Goal: Navigation & Orientation: Find specific page/section

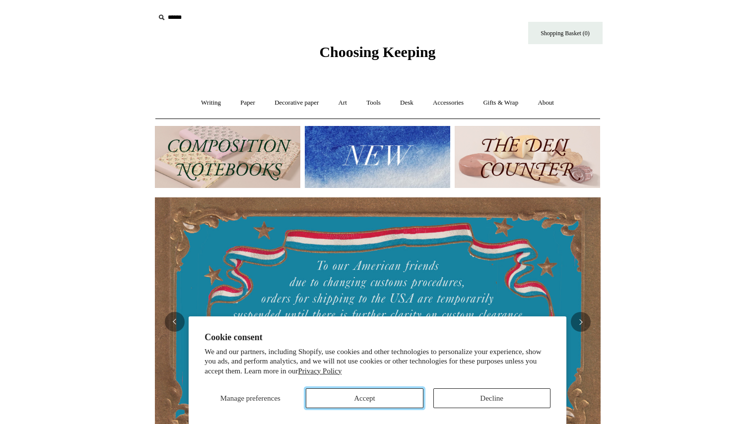
click at [397, 396] on button "Accept" at bounding box center [364, 398] width 117 height 20
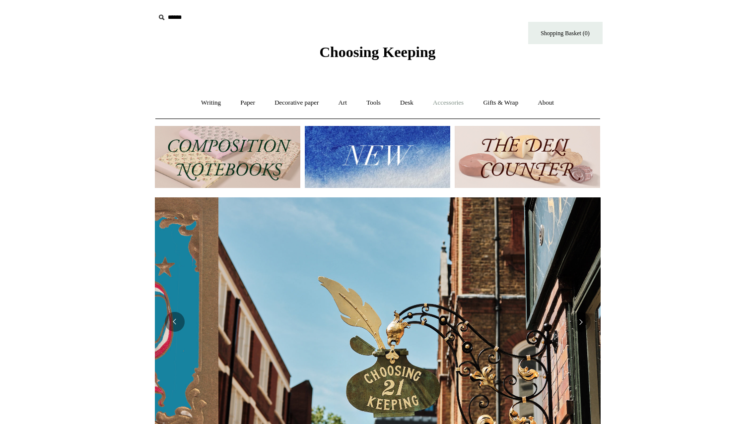
scroll to position [0, 445]
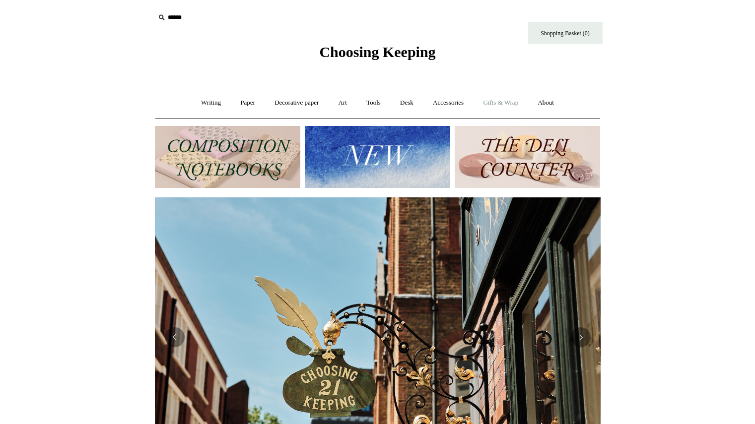
click at [494, 104] on link "Gifts & Wrap +" at bounding box center [500, 103] width 53 height 26
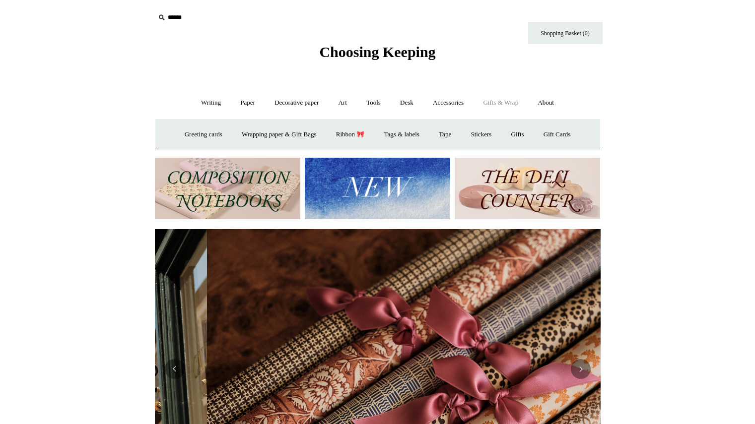
scroll to position [0, 891]
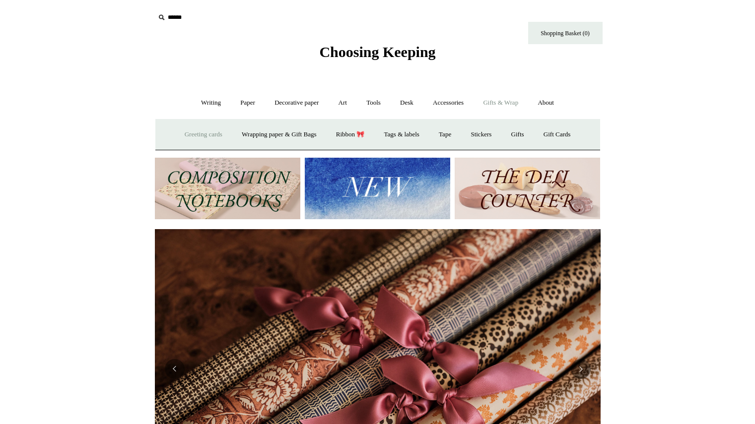
click at [190, 132] on link "Greeting cards +" at bounding box center [204, 135] width 56 height 26
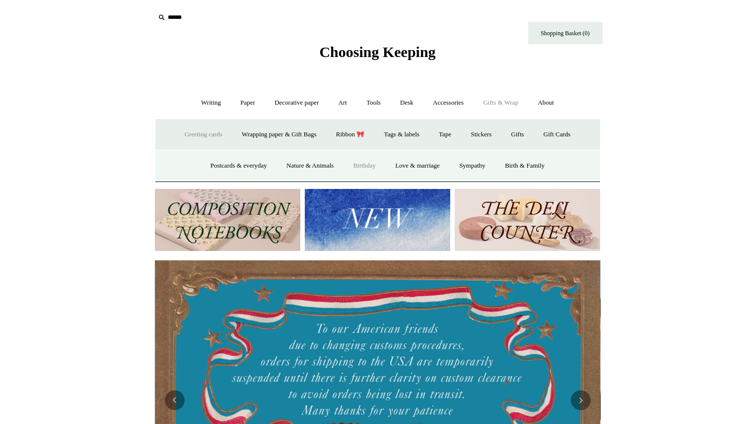
scroll to position [0, 0]
click at [359, 161] on link "Birthday" at bounding box center [364, 166] width 41 height 26
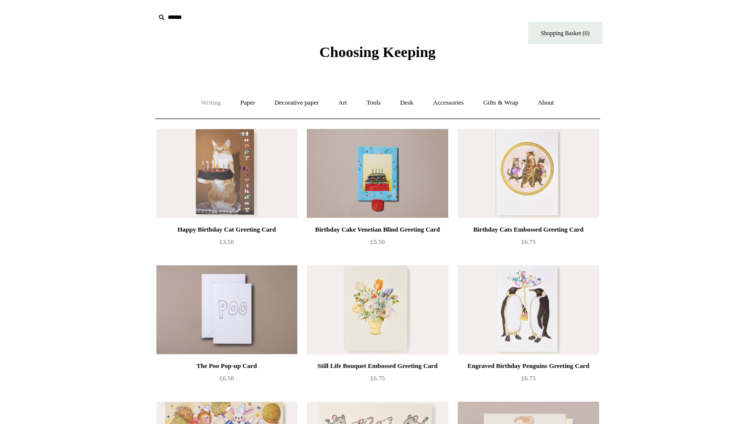
click at [207, 101] on link "Writing +" at bounding box center [211, 103] width 38 height 26
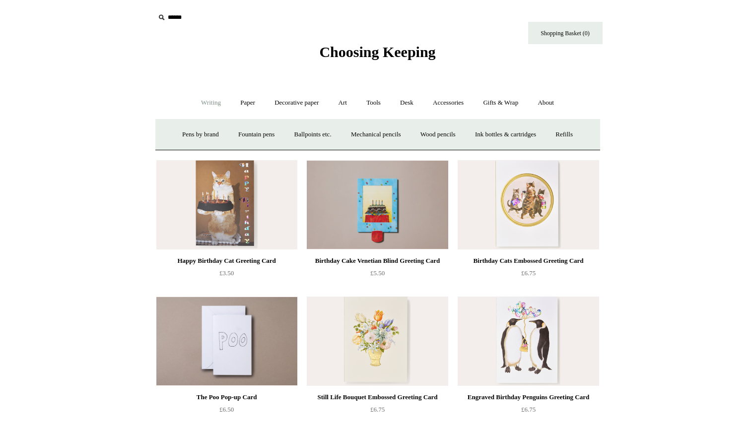
click at [207, 101] on link "Writing -" at bounding box center [211, 103] width 38 height 26
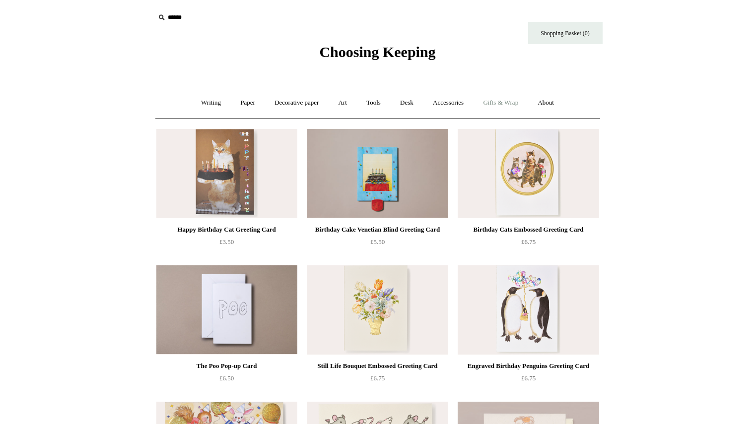
click at [512, 100] on link "Gifts & Wrap +" at bounding box center [500, 103] width 53 height 26
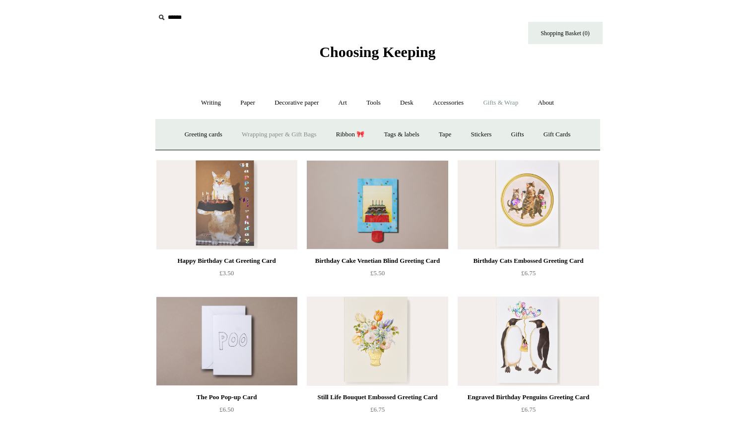
click at [313, 136] on link "Wrapping paper & Gift Bags" at bounding box center [279, 135] width 92 height 26
